Goal: Navigation & Orientation: Understand site structure

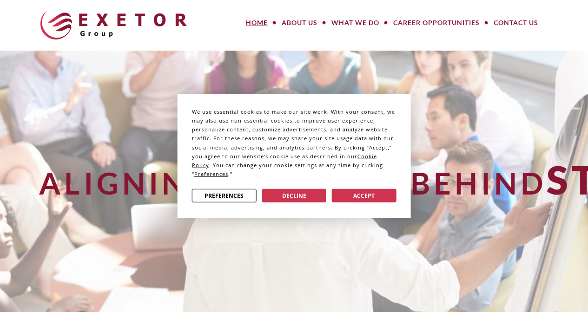
click at [301, 197] on button "Decline" at bounding box center [294, 195] width 65 height 13
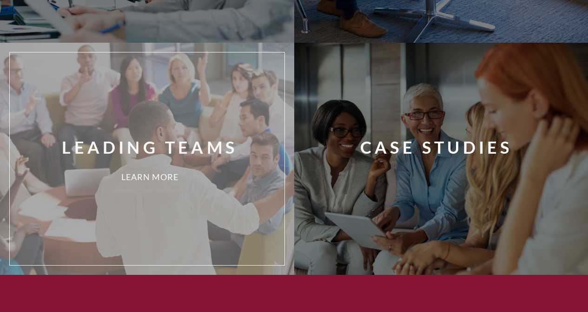
scroll to position [878, 0]
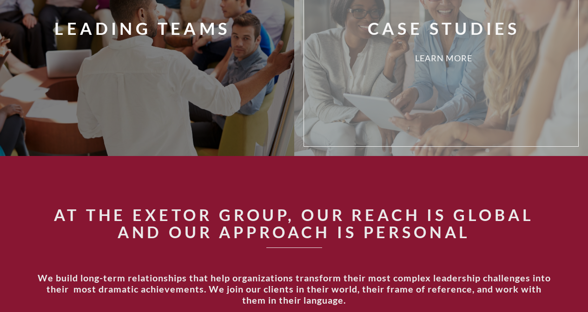
click at [468, 91] on div "Case Studies Learn More" at bounding box center [455, 40] width 288 height 199
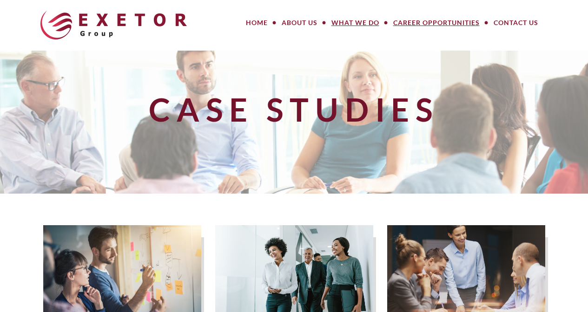
click at [446, 24] on link "Career Opportunities" at bounding box center [436, 22] width 100 height 19
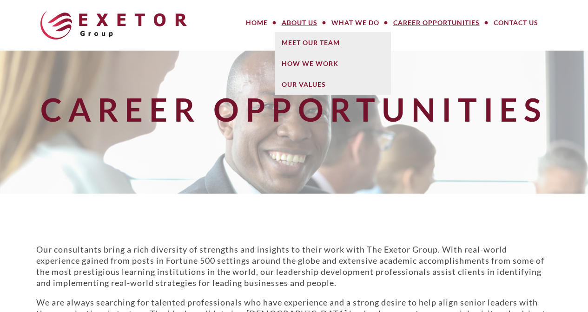
click at [281, 21] on link "About Us" at bounding box center [300, 22] width 50 height 19
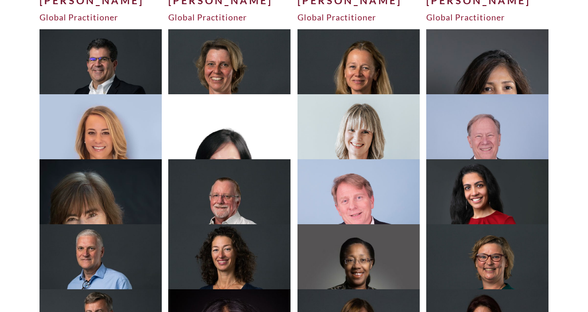
scroll to position [1863, 0]
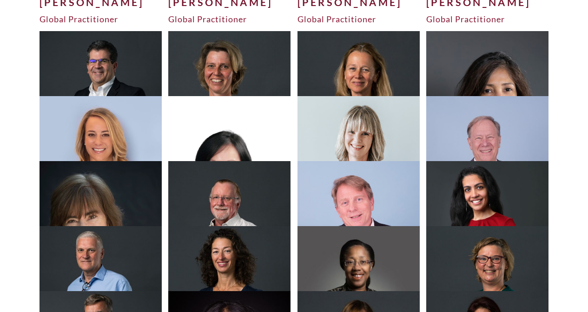
click at [345, 60] on img at bounding box center [358, 107] width 123 height 153
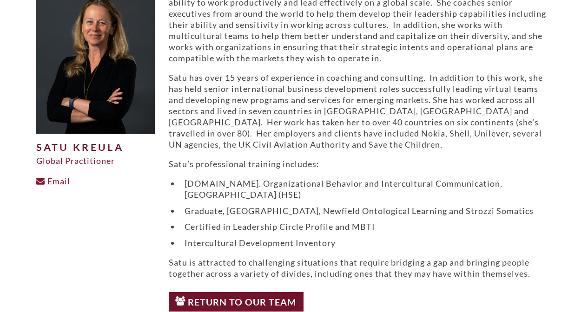
scroll to position [131, 0]
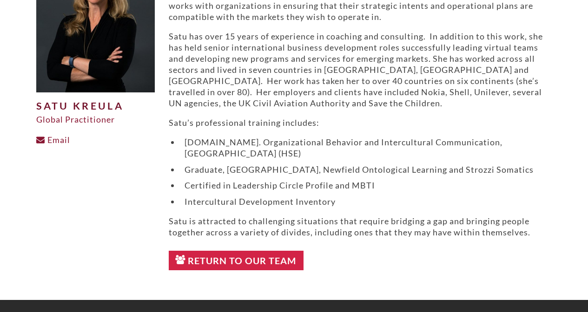
click at [231, 263] on link "Return to Our Team" at bounding box center [236, 261] width 135 height 20
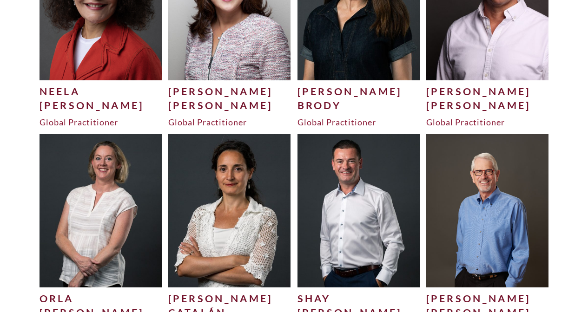
scroll to position [846, 0]
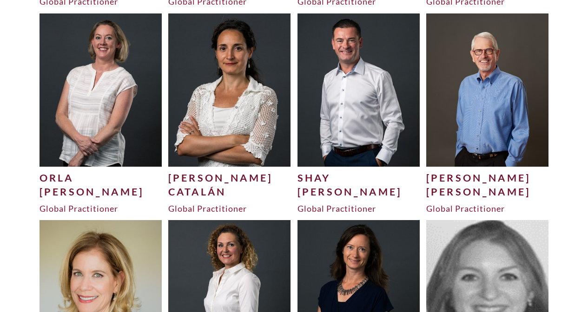
click at [357, 125] on img at bounding box center [358, 89] width 123 height 153
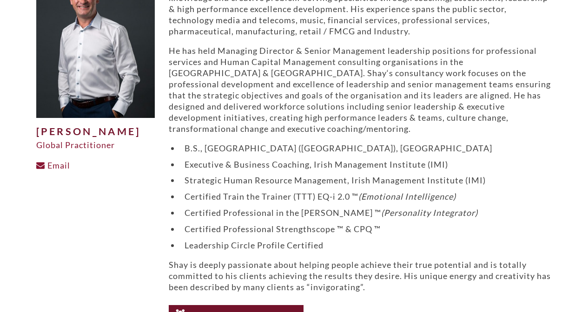
scroll to position [190, 0]
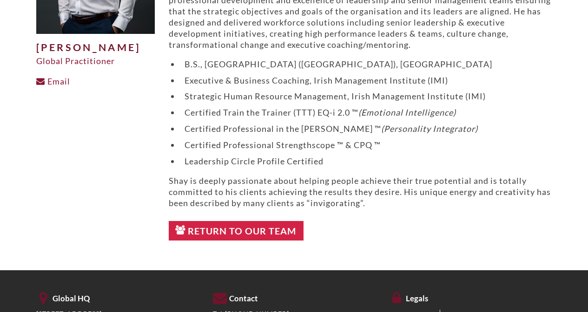
click at [222, 229] on link "Return to Our Team" at bounding box center [236, 231] width 135 height 20
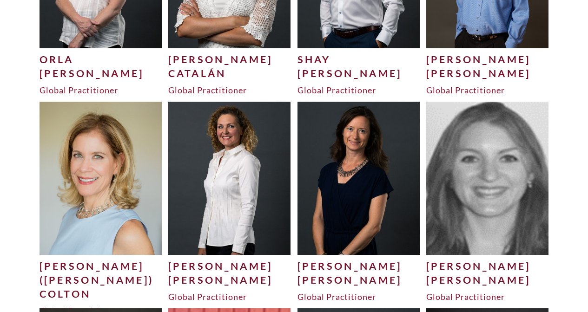
scroll to position [1028, 0]
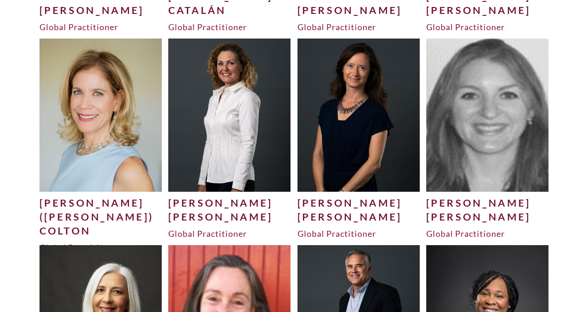
click at [97, 117] on img at bounding box center [100, 115] width 123 height 153
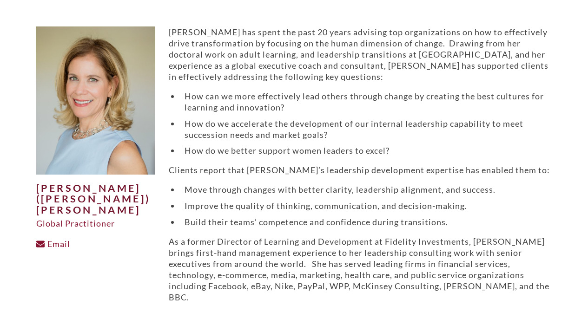
scroll to position [102, 0]
